Goal: Task Accomplishment & Management: Manage account settings

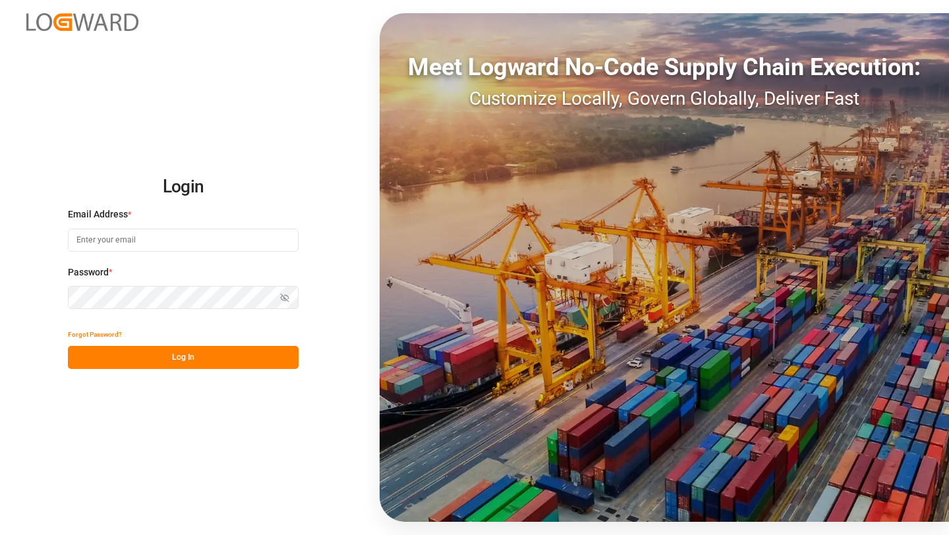
click at [176, 237] on input at bounding box center [183, 240] width 231 height 23
type input "[PERSON_NAME][EMAIL_ADDRESS][DOMAIN_NAME]"
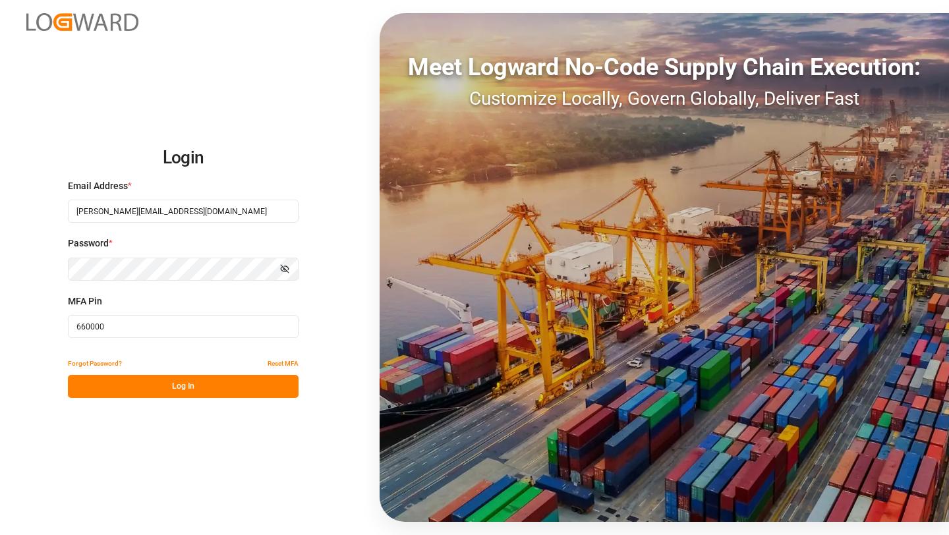
click at [233, 323] on input "660000" at bounding box center [183, 326] width 231 height 23
paste input "350395"
type input "350395"
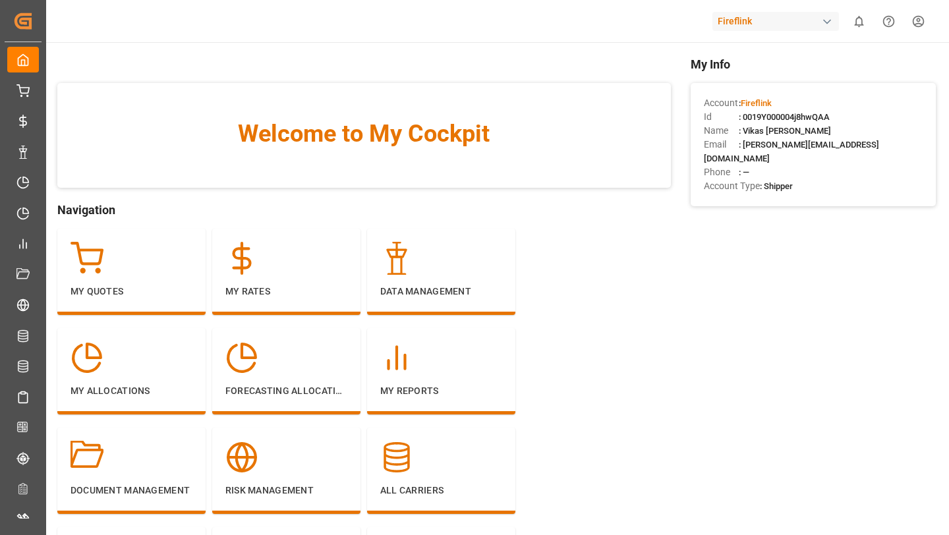
click at [771, 21] on div "Fireflink" at bounding box center [775, 21] width 126 height 19
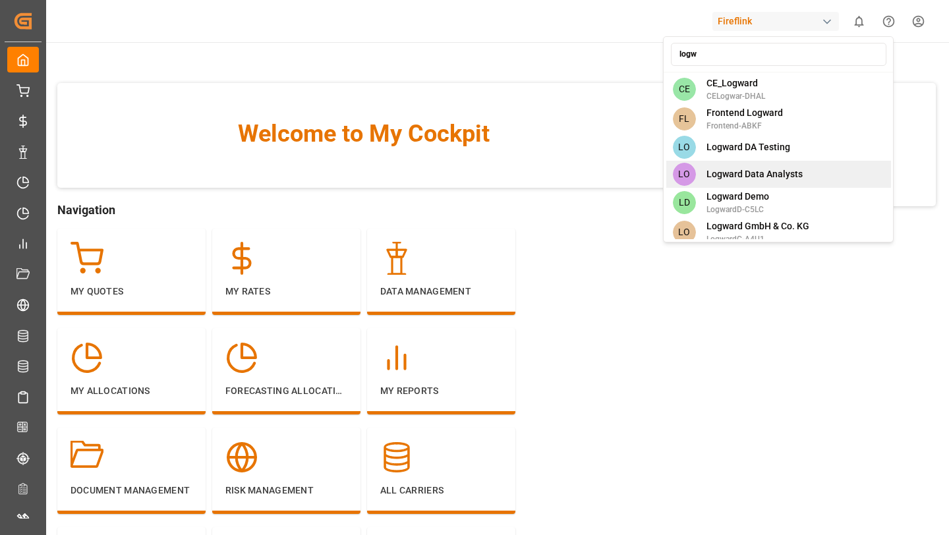
type input "logwa"
